Goal: Check status

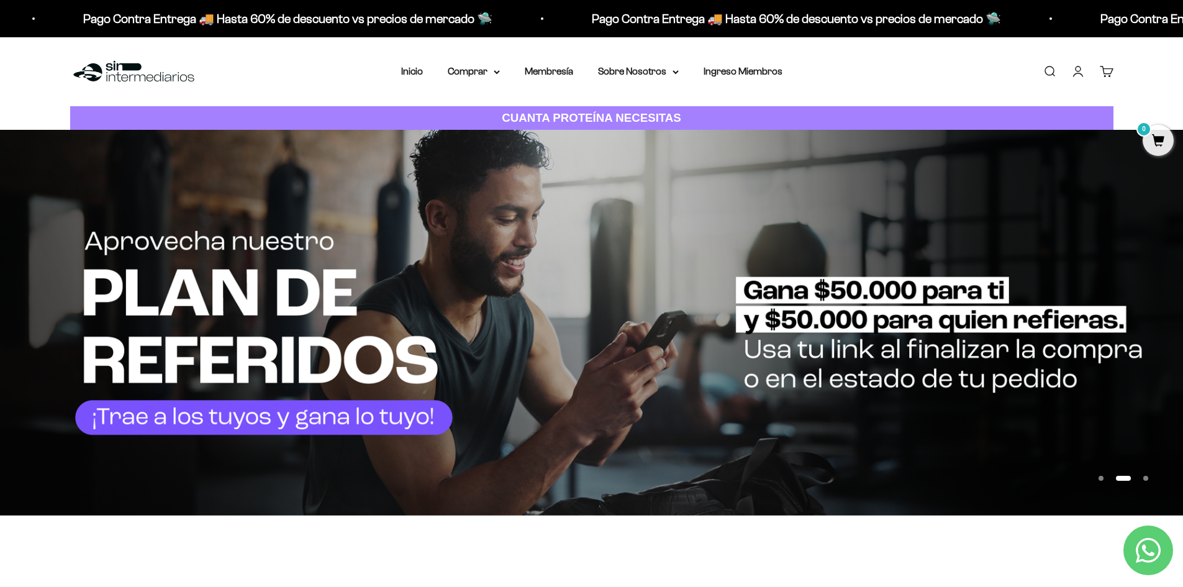
click at [1082, 75] on link "Cuenta" at bounding box center [1078, 72] width 14 height 14
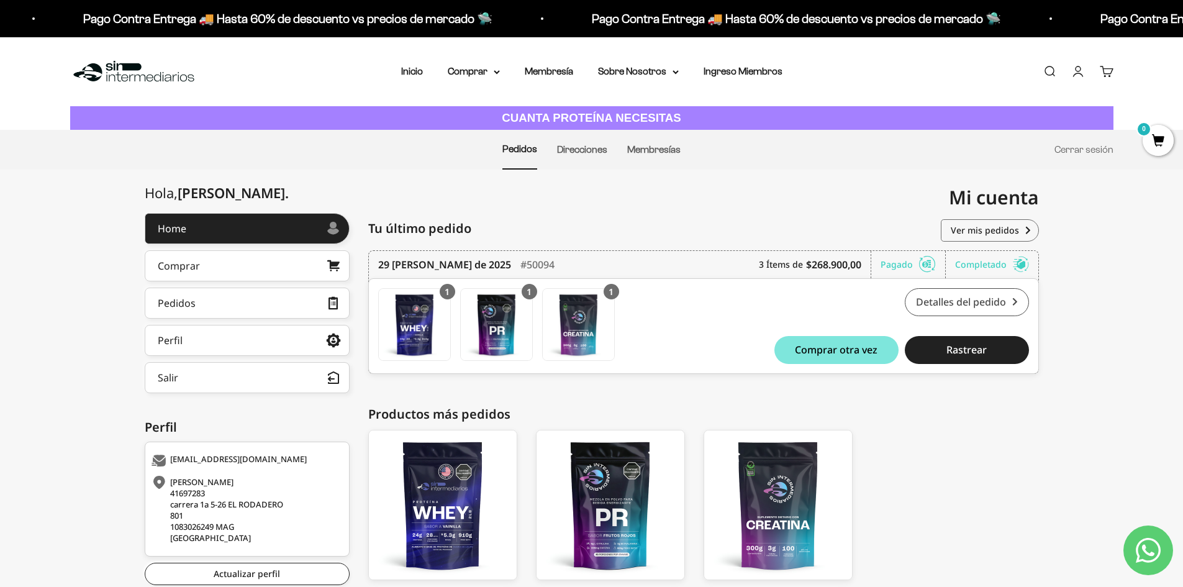
click at [941, 301] on link "Detalles del pedido" at bounding box center [967, 302] width 124 height 28
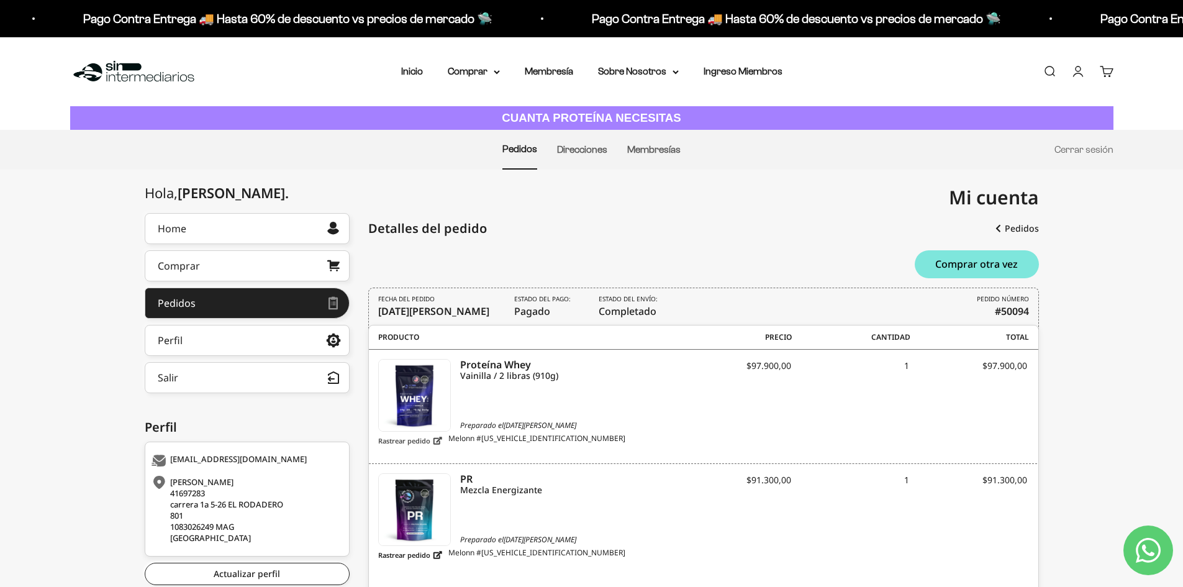
click at [429, 442] on link "Rastrear pedido" at bounding box center [410, 441] width 64 height 16
